Goal: Information Seeking & Learning: Learn about a topic

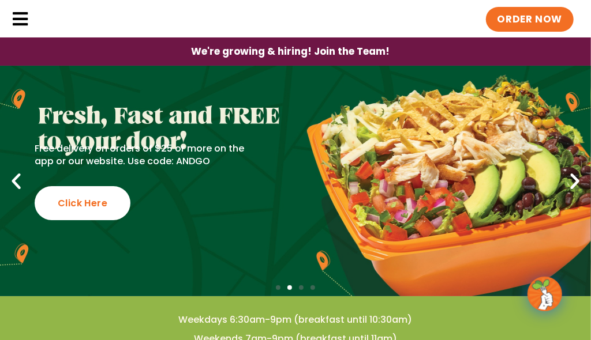
click at [0, 0] on link "Locations" at bounding box center [0, 0] width 0 height 0
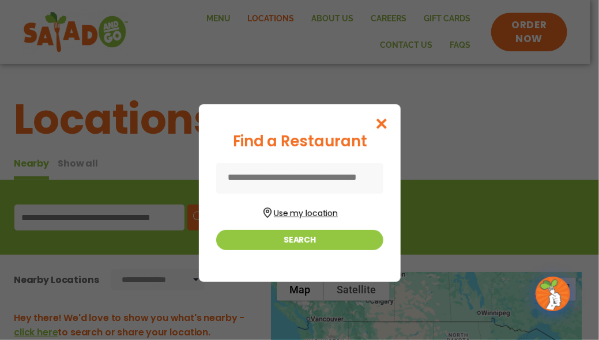
click at [299, 211] on button "Use my location" at bounding box center [299, 212] width 167 height 16
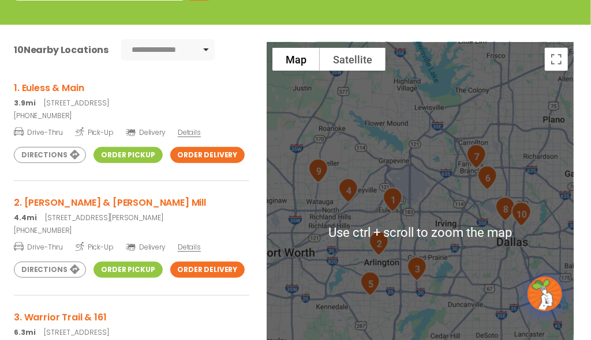
scroll to position [173, 0]
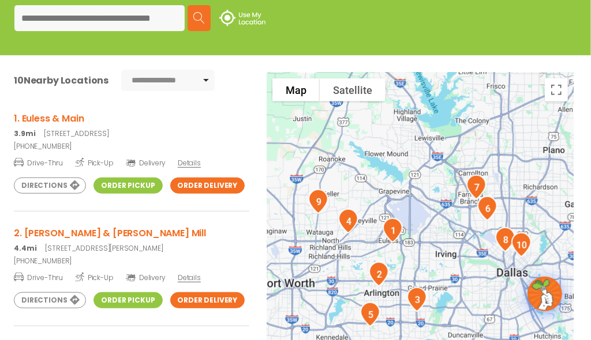
click at [0, 0] on link "Menu" at bounding box center [0, 0] width 0 height 0
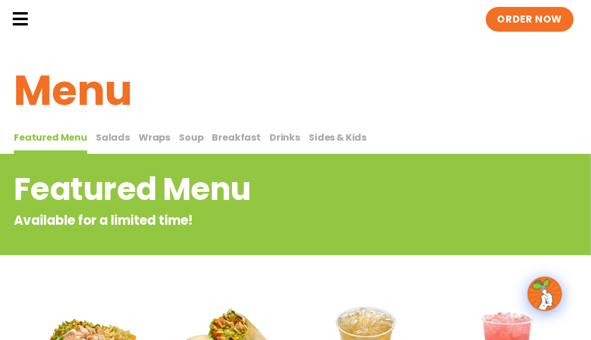
click at [115, 144] on span "Salads" at bounding box center [113, 137] width 34 height 13
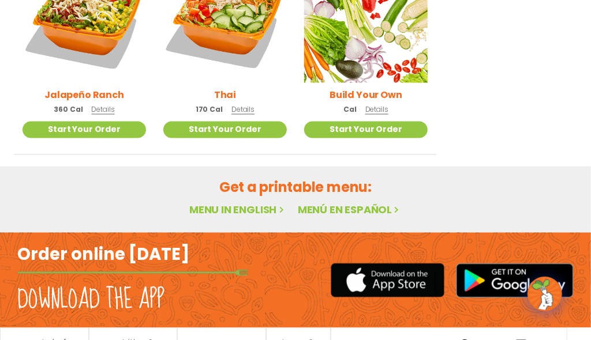
scroll to position [909, 0]
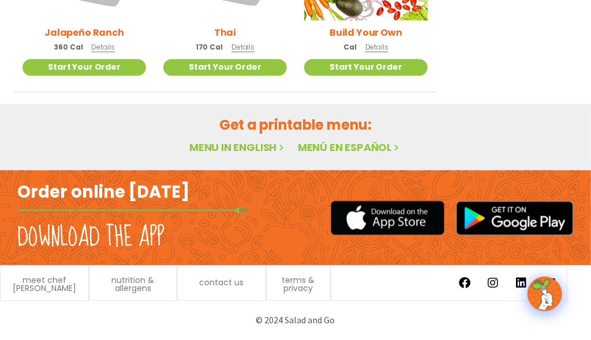
click at [252, 144] on link "Menu in English" at bounding box center [237, 148] width 97 height 14
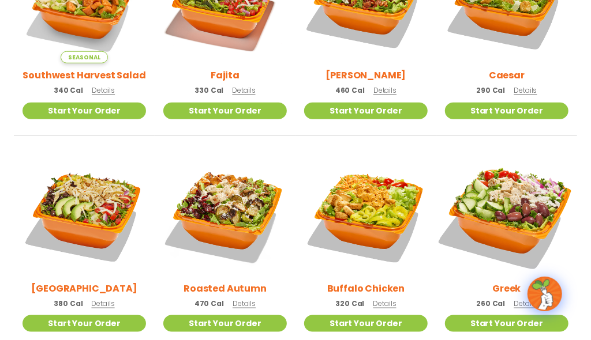
scroll to position [506, 0]
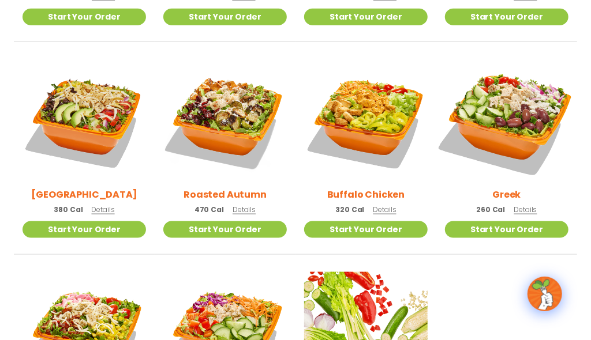
click at [524, 152] on img at bounding box center [506, 120] width 145 height 145
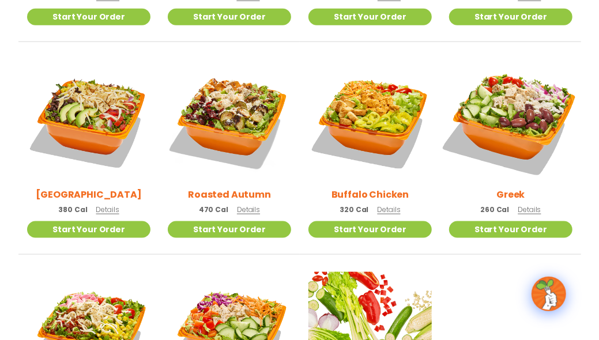
scroll to position [508, 0]
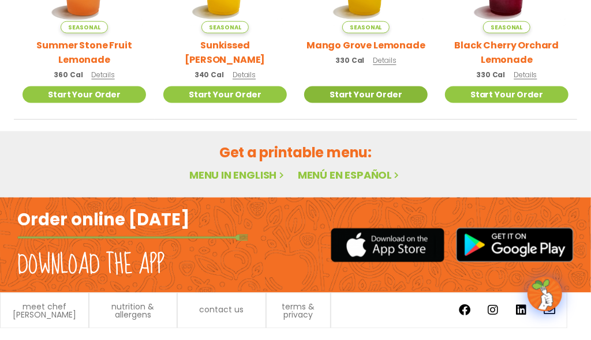
scroll to position [668, 0]
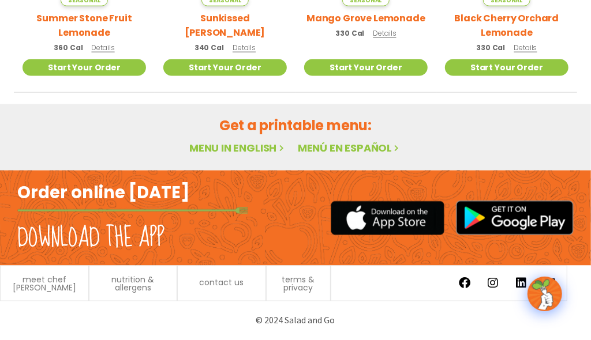
click at [246, 146] on link "Menu in English" at bounding box center [237, 148] width 97 height 14
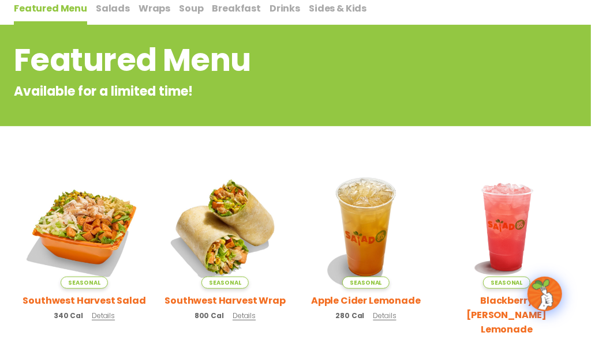
scroll to position [0, 0]
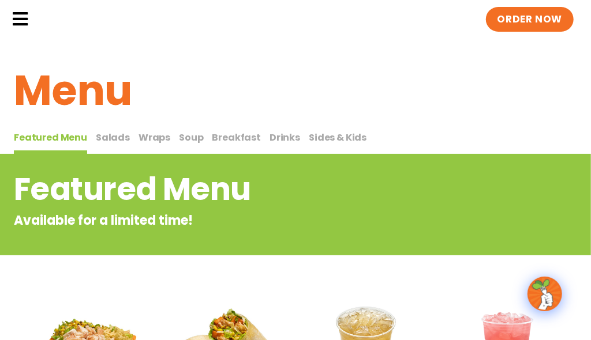
click at [117, 144] on span "Salads" at bounding box center [113, 137] width 34 height 13
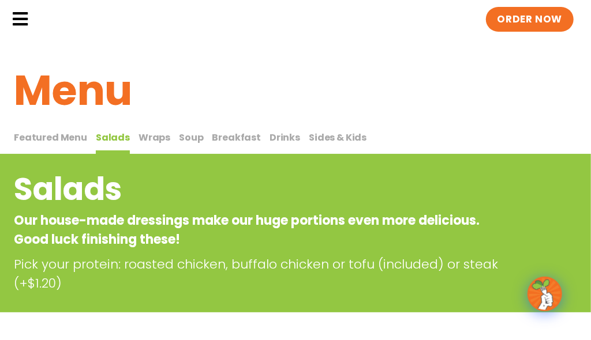
click at [151, 144] on span "Wraps" at bounding box center [154, 137] width 32 height 13
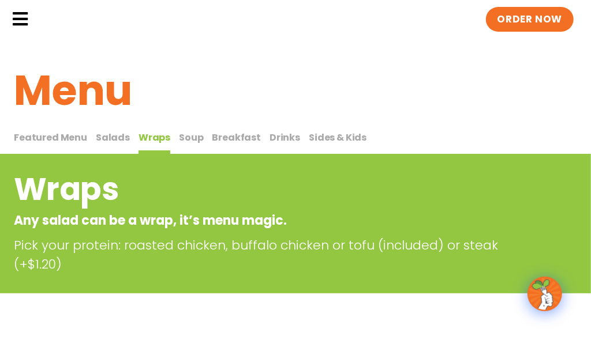
click at [106, 144] on span "Salads" at bounding box center [113, 137] width 34 height 13
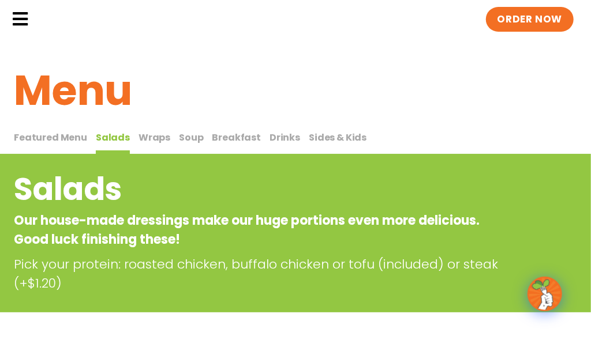
click at [68, 144] on span "Featured Menu" at bounding box center [50, 137] width 73 height 13
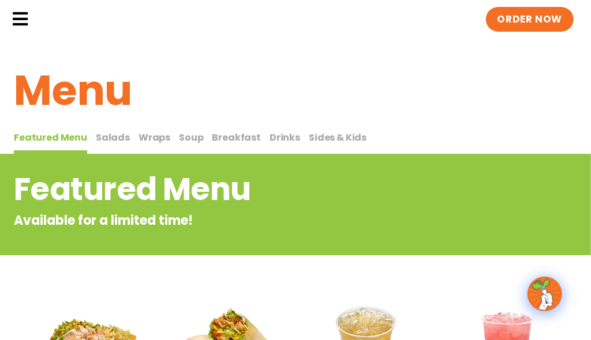
click at [102, 144] on span "Salads" at bounding box center [113, 137] width 34 height 13
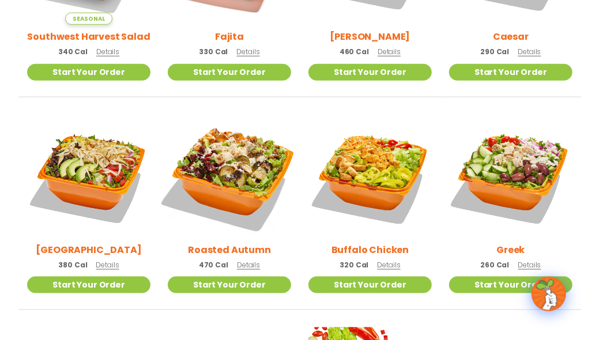
scroll to position [461, 0]
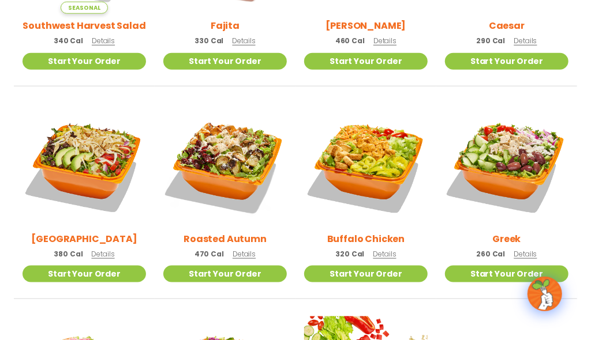
click at [227, 246] on h2 "Roasted Autumn" at bounding box center [224, 239] width 83 height 14
